Goal: Task Accomplishment & Management: Use online tool/utility

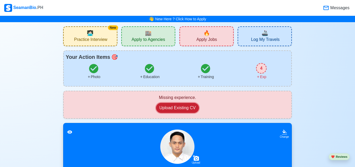
click at [185, 109] on button "Upload Existing CV" at bounding box center [177, 108] width 43 height 10
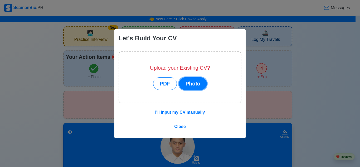
click at [195, 86] on button "Photo" at bounding box center [193, 83] width 28 height 13
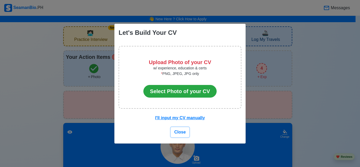
click at [180, 136] on button "Close" at bounding box center [180, 132] width 18 height 10
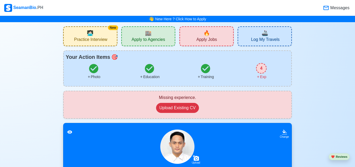
click at [185, 113] on div "Missing experience. Upload Existing CV" at bounding box center [177, 104] width 219 height 21
click at [185, 110] on button "Upload Existing CV" at bounding box center [177, 108] width 43 height 10
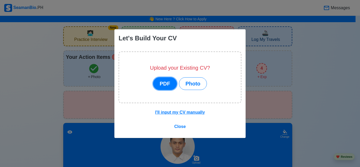
click at [169, 86] on button "PDF" at bounding box center [165, 83] width 24 height 13
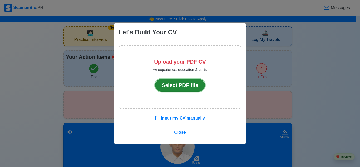
click at [176, 87] on button "Select PDF file" at bounding box center [180, 85] width 50 height 13
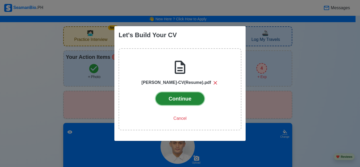
click at [176, 98] on button "Continue" at bounding box center [180, 98] width 49 height 13
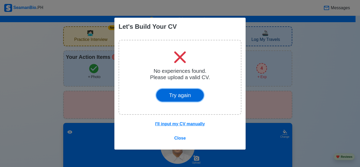
click at [175, 96] on button "Try again" at bounding box center [180, 95] width 48 height 13
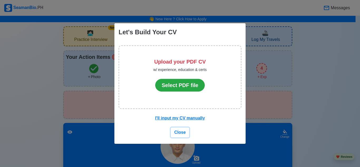
click at [180, 129] on button "Close" at bounding box center [180, 132] width 18 height 10
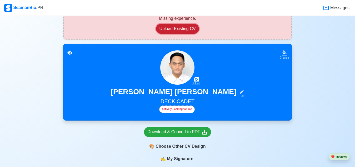
scroll to position [132, 0]
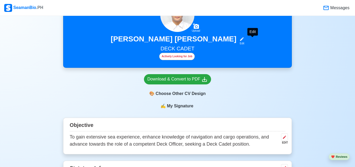
click at [244, 40] on icon at bounding box center [242, 39] width 5 height 5
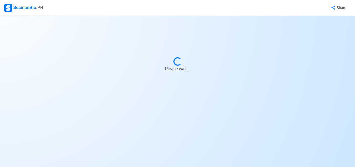
select select "Actively Looking for Job"
select select "Visible for Hiring"
select select "Single"
select select "[DEMOGRAPHIC_DATA]"
select select "PH"
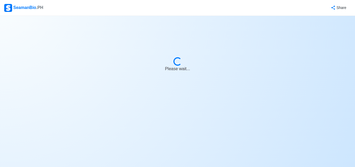
select select "4102416000000"
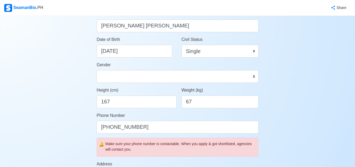
scroll to position [132, 0]
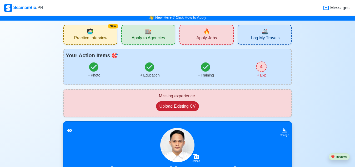
scroll to position [79, 0]
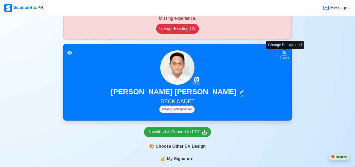
click at [284, 52] on icon at bounding box center [284, 52] width 5 height 5
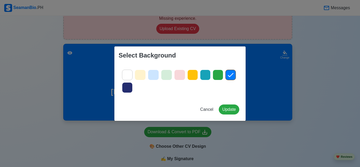
drag, startPoint x: 274, startPoint y: 113, endPoint x: 251, endPoint y: 122, distance: 24.8
click at [274, 114] on div "Select Background Cancel Update" at bounding box center [180, 83] width 360 height 167
click at [224, 108] on button "Update" at bounding box center [229, 109] width 21 height 10
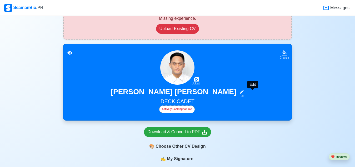
click at [244, 92] on icon at bounding box center [242, 91] width 5 height 5
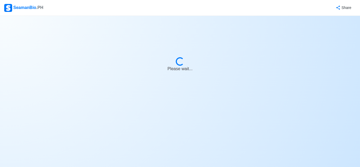
select select "Actively Looking for Job"
select select "Visible for Hiring"
select select "Single"
select select "[DEMOGRAPHIC_DATA]"
select select "PH"
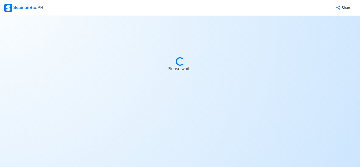
select select "4102416000000"
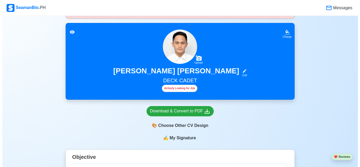
scroll to position [105, 0]
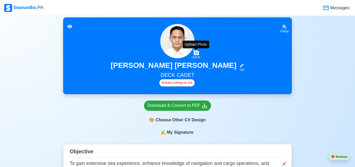
click at [198, 53] on icon at bounding box center [196, 53] width 6 height 6
click at [0, 0] on input "Upload" at bounding box center [0, 0] width 0 height 0
click at [190, 120] on div "🎨 Choose Other CV Design" at bounding box center [177, 120] width 67 height 10
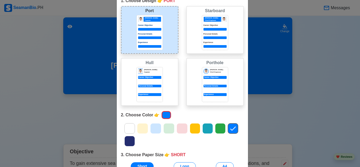
scroll to position [24, 0]
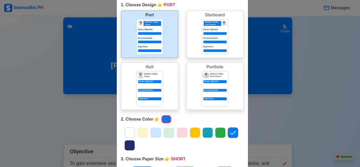
click at [208, 82] on div "Career Objective" at bounding box center [214, 81] width 23 height 3
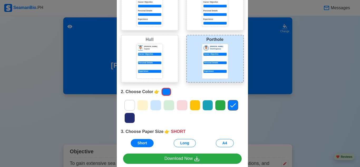
scroll to position [76, 0]
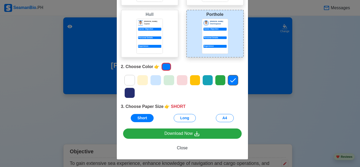
click at [168, 79] on icon at bounding box center [169, 80] width 6 height 4
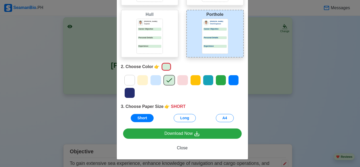
click at [156, 79] on icon at bounding box center [156, 80] width 8 height 8
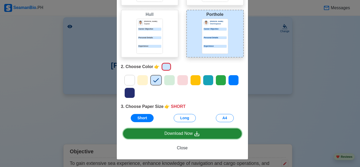
click at [186, 135] on div "Download Now" at bounding box center [182, 133] width 36 height 7
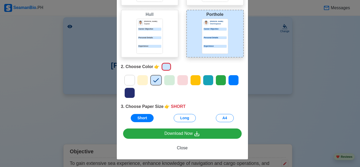
click at [296, 105] on div "Choose Other CV Design × Close 1. Choose Design 👉 PORTHOLE Port [PERSON_NAME] C…" at bounding box center [180, 83] width 360 height 167
